Goal: Information Seeking & Learning: Learn about a topic

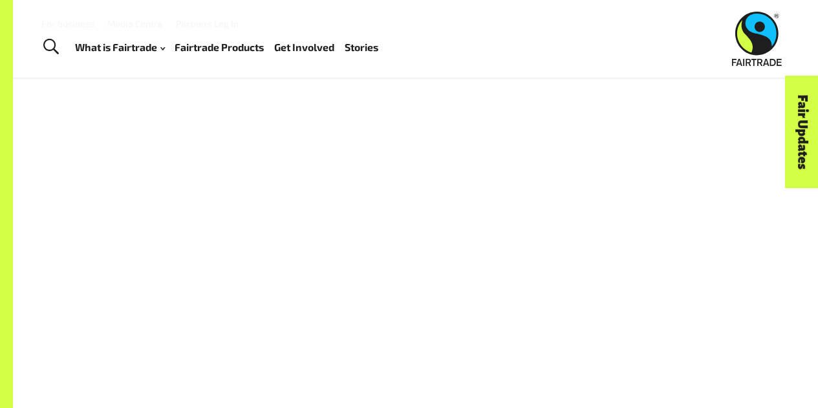
click at [493, 261] on div at bounding box center [416, 280] width 722 height 301
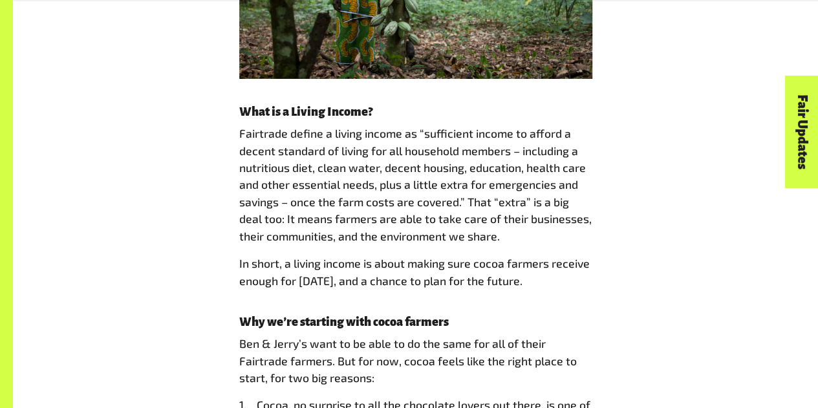
scroll to position [2344, 0]
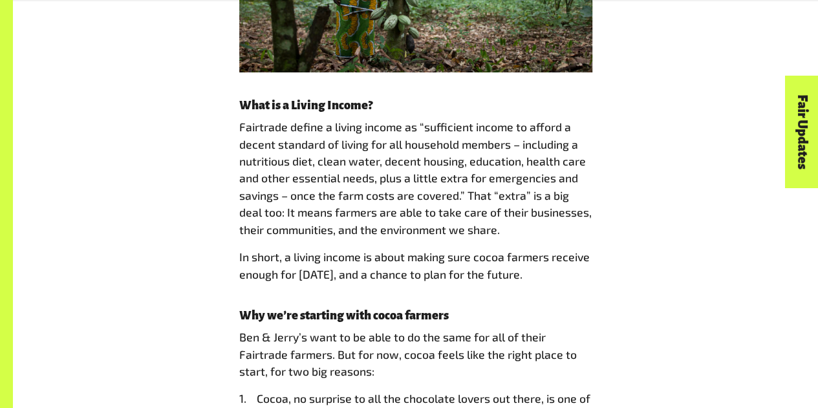
click at [492, 186] on p "Fairtrade define a living income as “sufficient income to afford a decent stand…" at bounding box center [415, 178] width 353 height 120
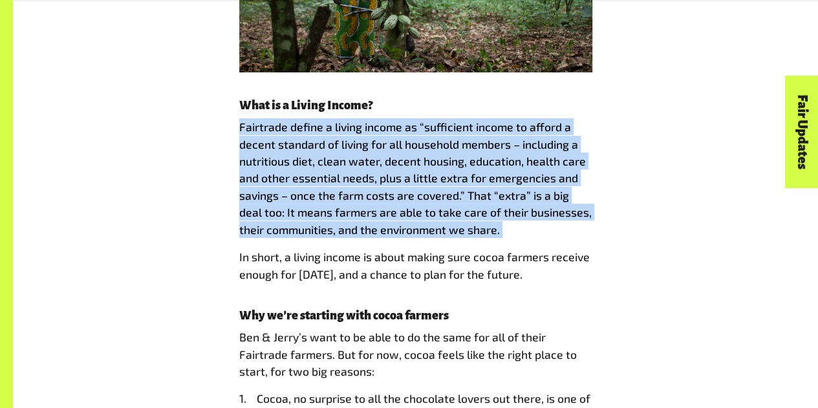
click at [492, 186] on p "Fairtrade define a living income as “sufficient income to afford a decent stand…" at bounding box center [415, 178] width 353 height 120
click at [512, 219] on p "Fairtrade define a living income as “sufficient income to afford a decent stand…" at bounding box center [415, 178] width 353 height 120
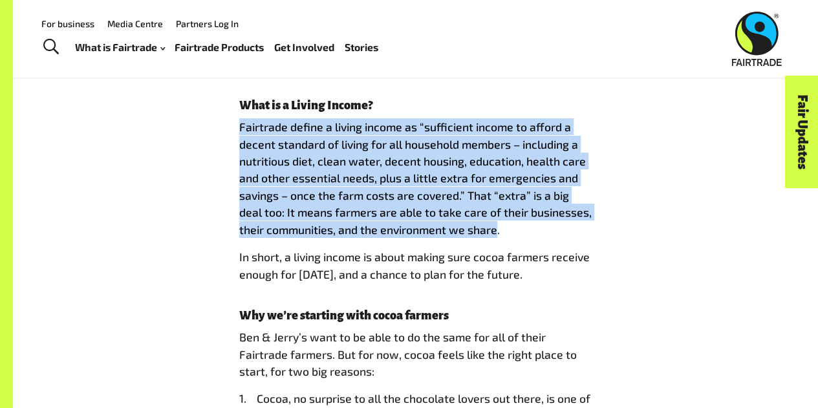
drag, startPoint x: 471, startPoint y: 217, endPoint x: 224, endPoint y: 116, distance: 266.9
click at [454, 195] on p "Fairtrade define a living income as “sufficient income to afford a decent stand…" at bounding box center [415, 178] width 353 height 120
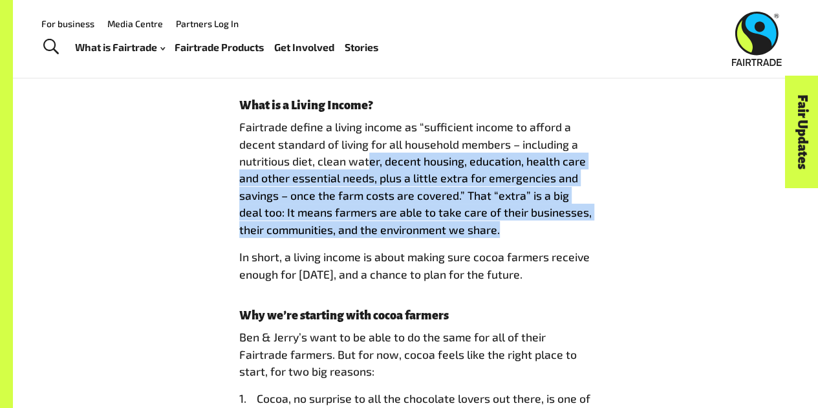
drag, startPoint x: 482, startPoint y: 215, endPoint x: 395, endPoint y: 155, distance: 105.5
click at [395, 155] on p "Fairtrade define a living income as “sufficient income to afford a decent stand…" at bounding box center [415, 178] width 353 height 120
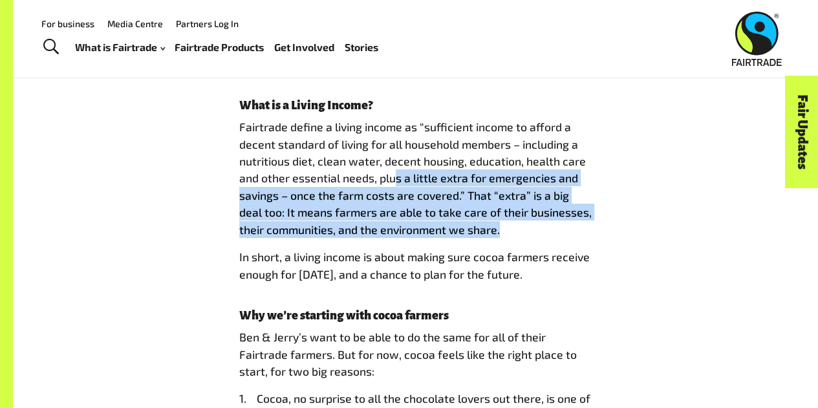
click at [413, 171] on p "Fairtrade define a living income as “sufficient income to afford a decent stand…" at bounding box center [415, 178] width 353 height 120
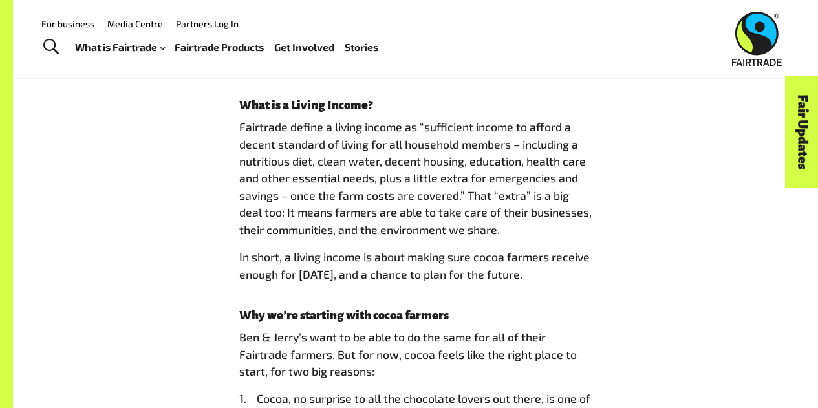
click at [233, 45] on link "Fairtrade Products" at bounding box center [219, 47] width 89 height 18
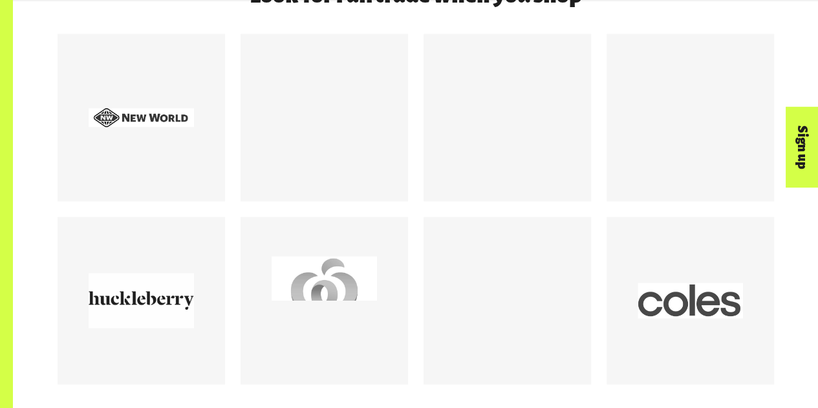
scroll to position [1178, 0]
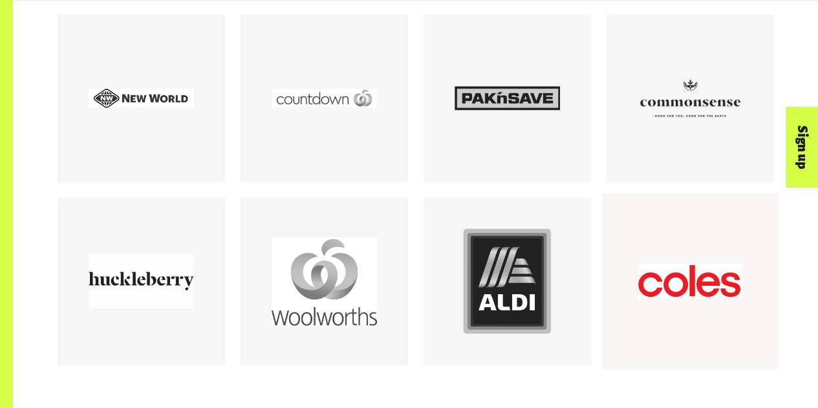
click at [713, 278] on div at bounding box center [690, 281] width 105 height 105
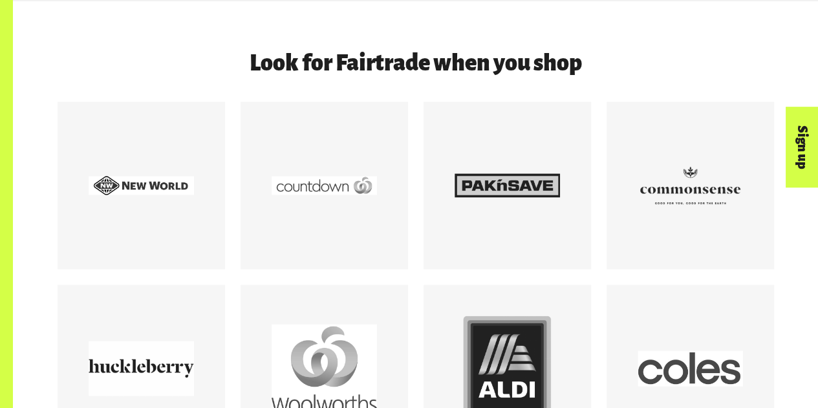
scroll to position [1092, 0]
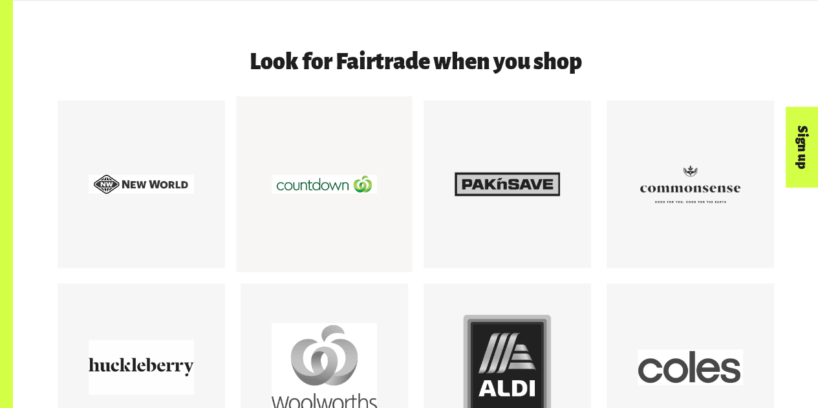
click at [308, 202] on div at bounding box center [324, 184] width 105 height 105
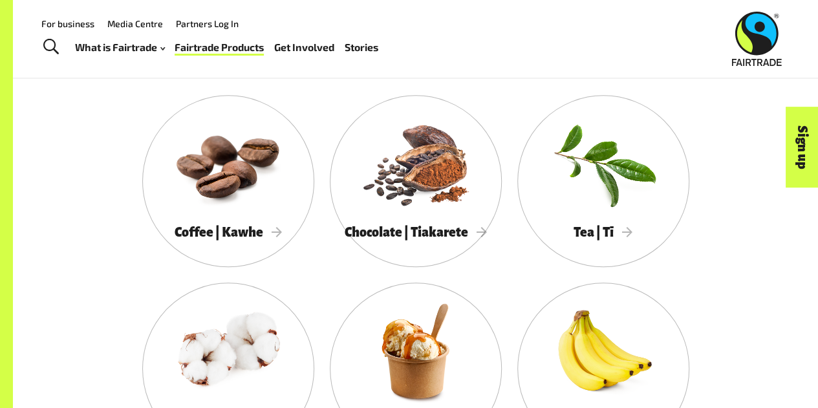
scroll to position [598, 0]
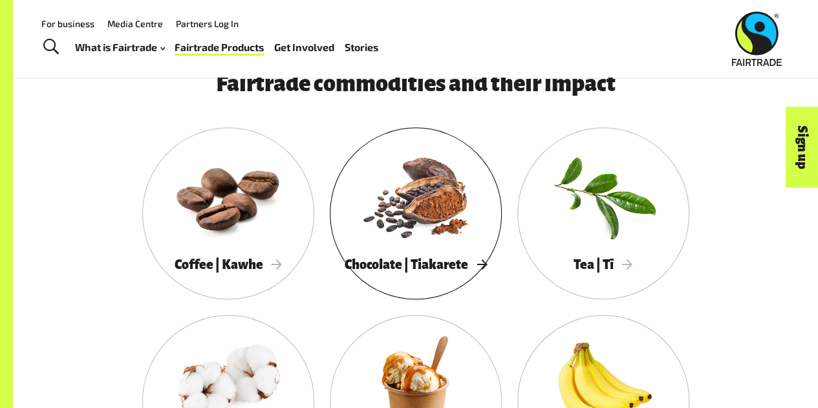
click at [428, 267] on span "Chocolate | Tiakarete" at bounding box center [416, 264] width 142 height 14
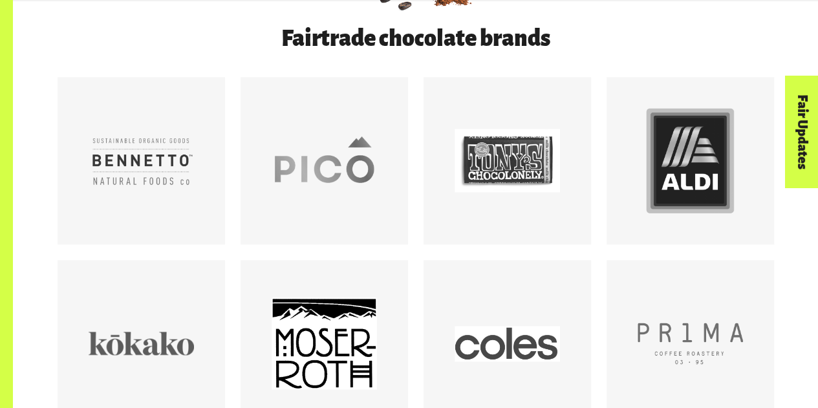
scroll to position [711, 0]
